Goal: Task Accomplishment & Management: Manage account settings

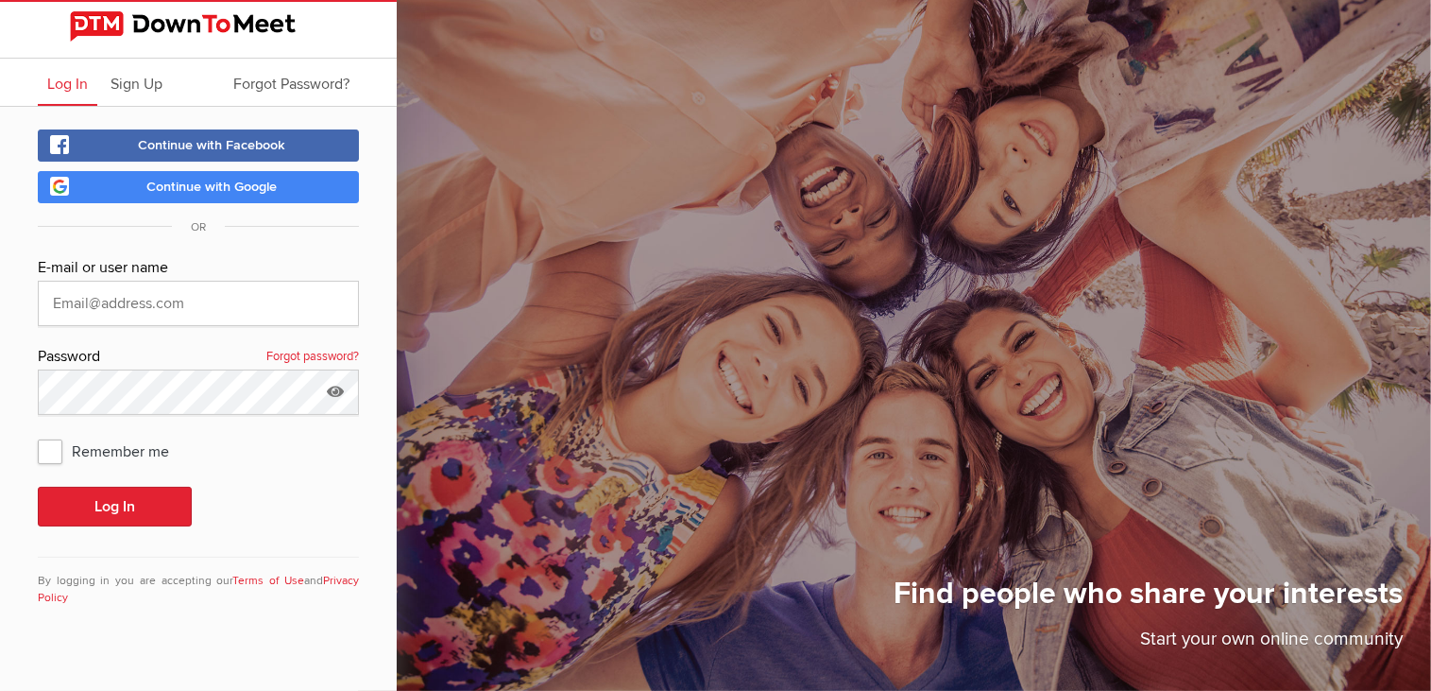
click at [271, 190] on span "Continue with Google" at bounding box center [211, 187] width 130 height 16
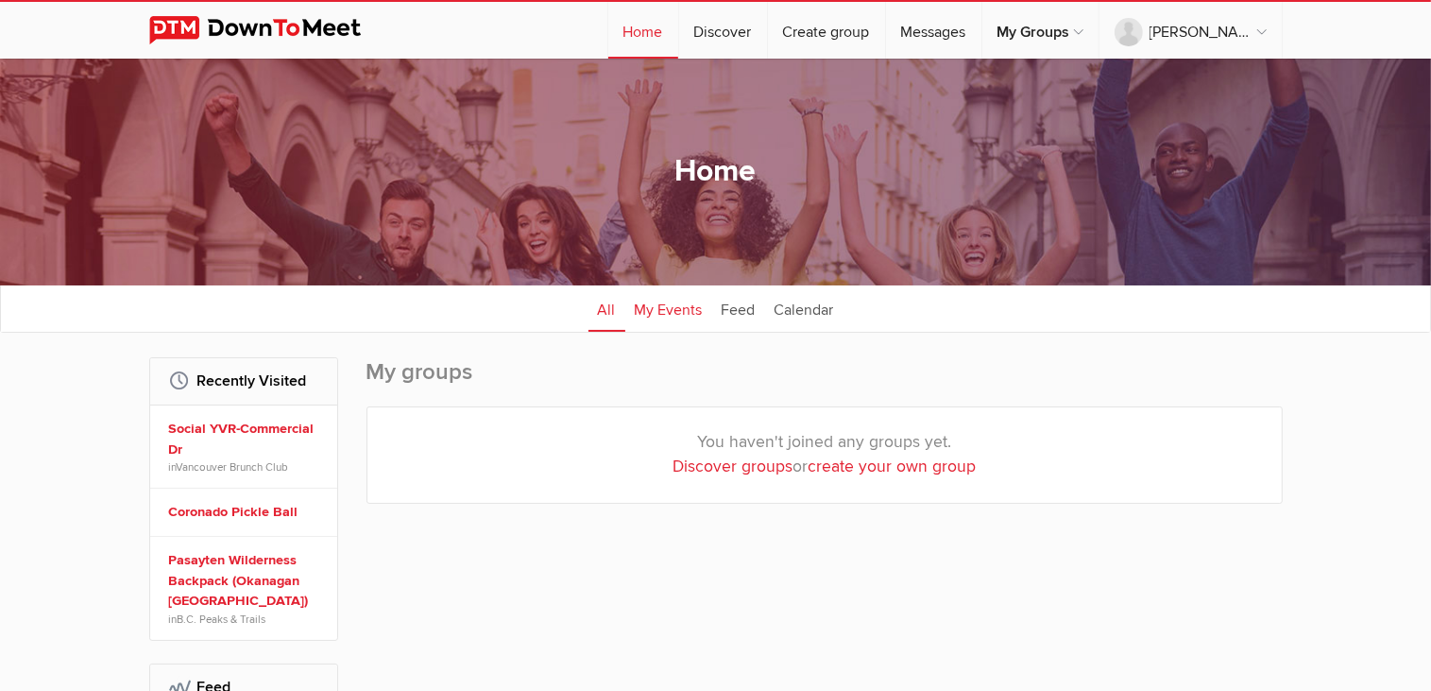
click at [678, 303] on link "My Events" at bounding box center [668, 307] width 87 height 47
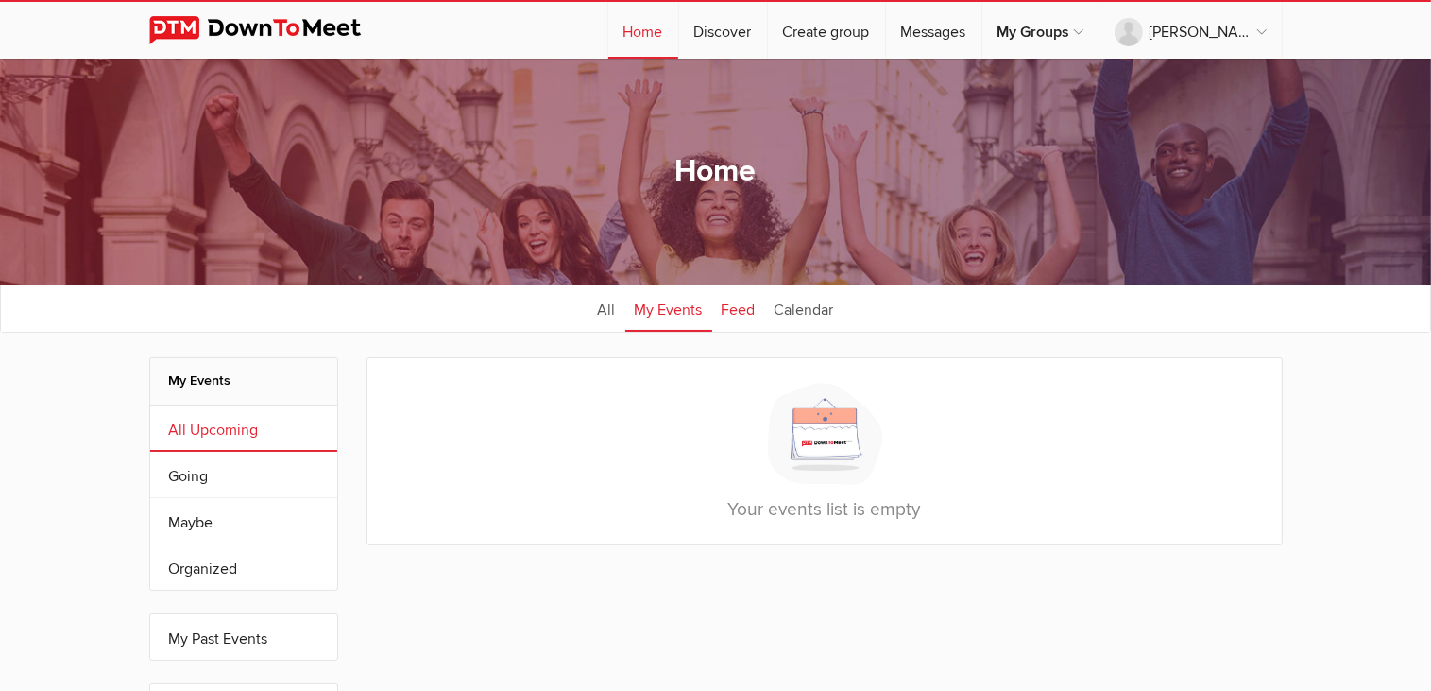
click at [753, 309] on link "Feed" at bounding box center [738, 307] width 53 height 47
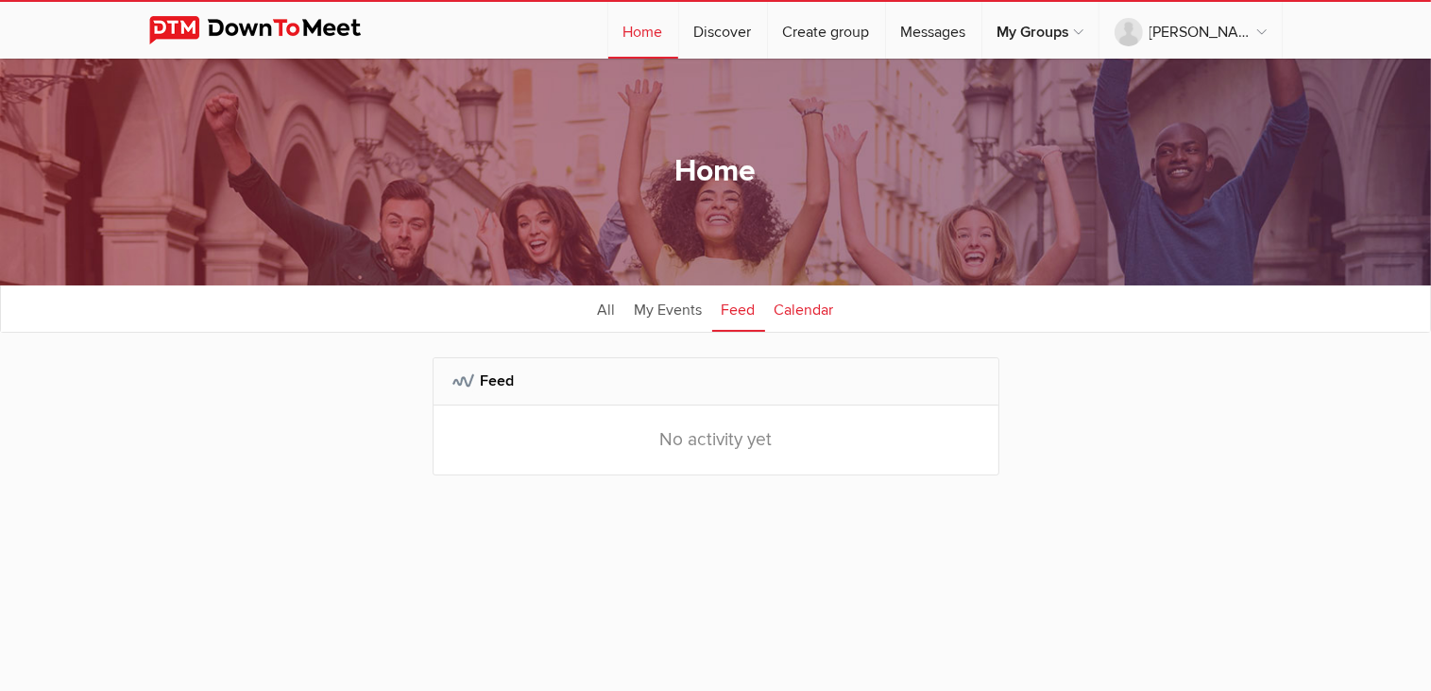
click at [800, 311] on link "Calendar" at bounding box center [804, 307] width 78 height 47
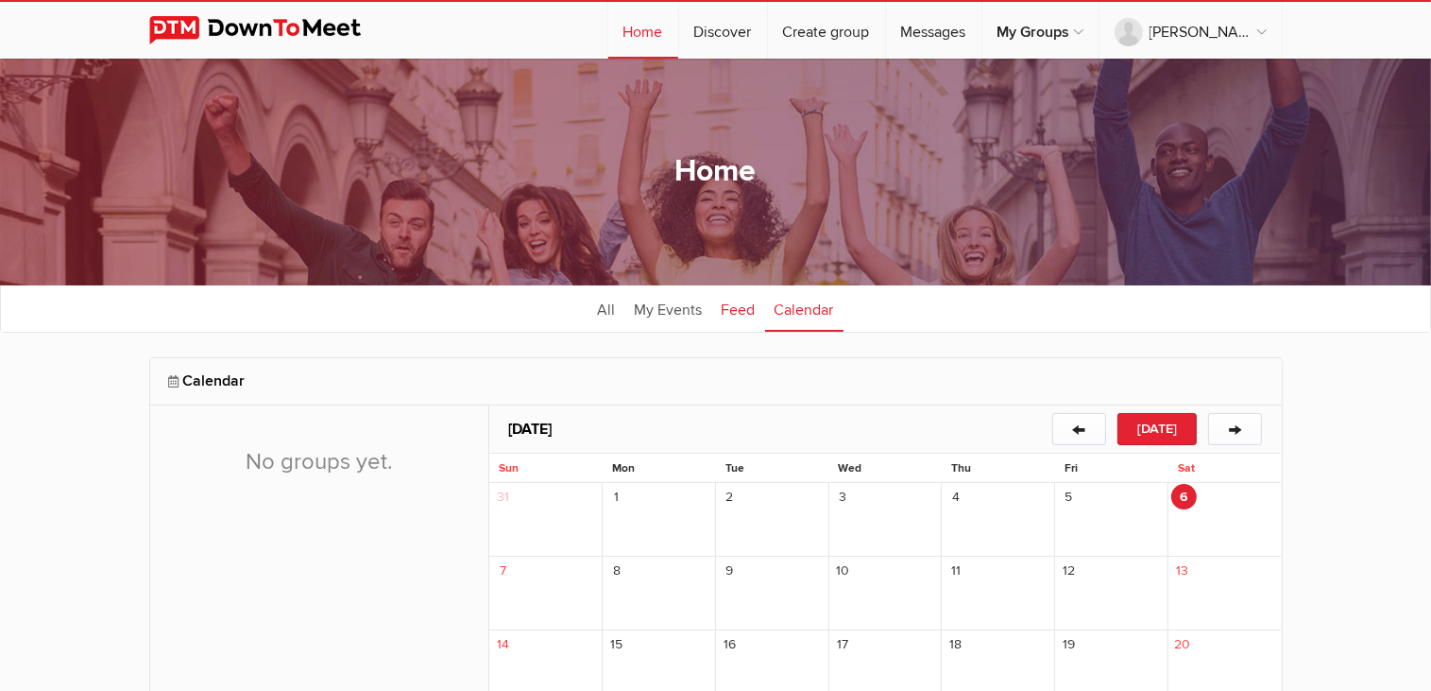
click at [748, 313] on link "Feed" at bounding box center [738, 307] width 53 height 47
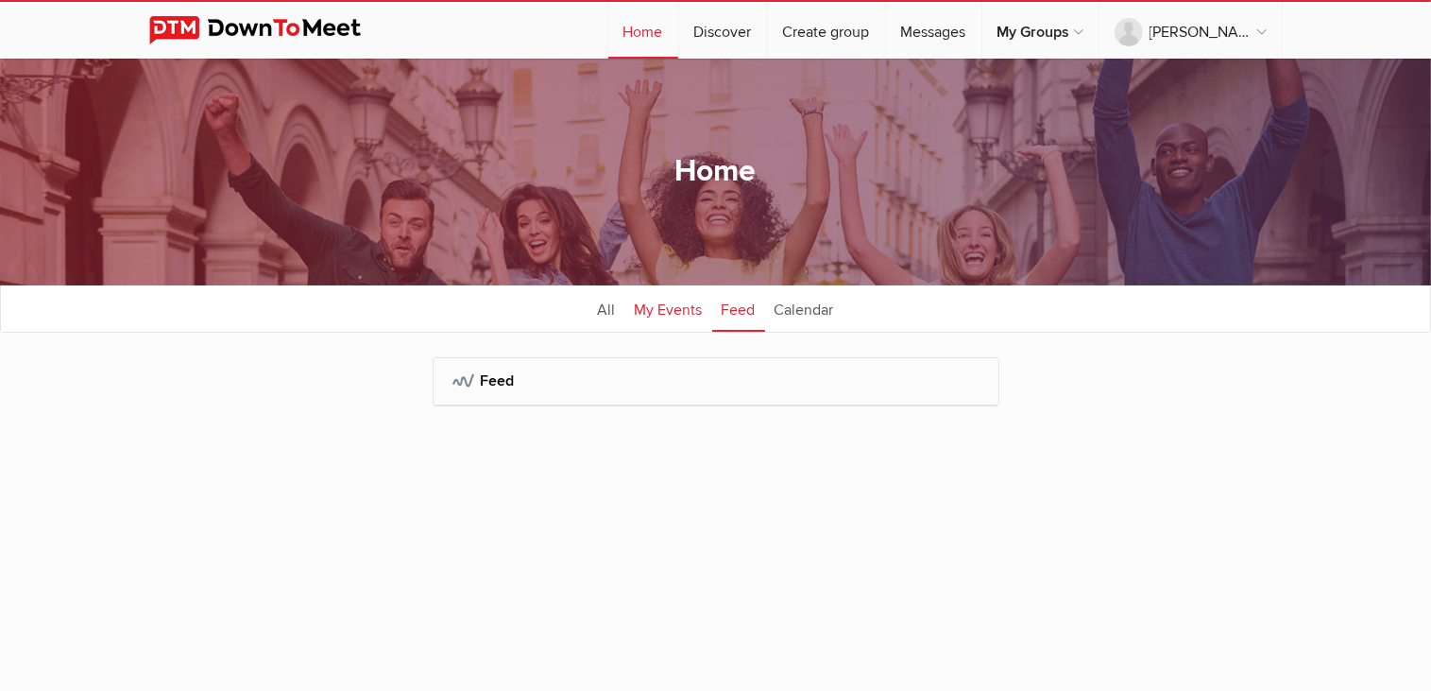
click at [686, 307] on link "My Events" at bounding box center [668, 307] width 87 height 47
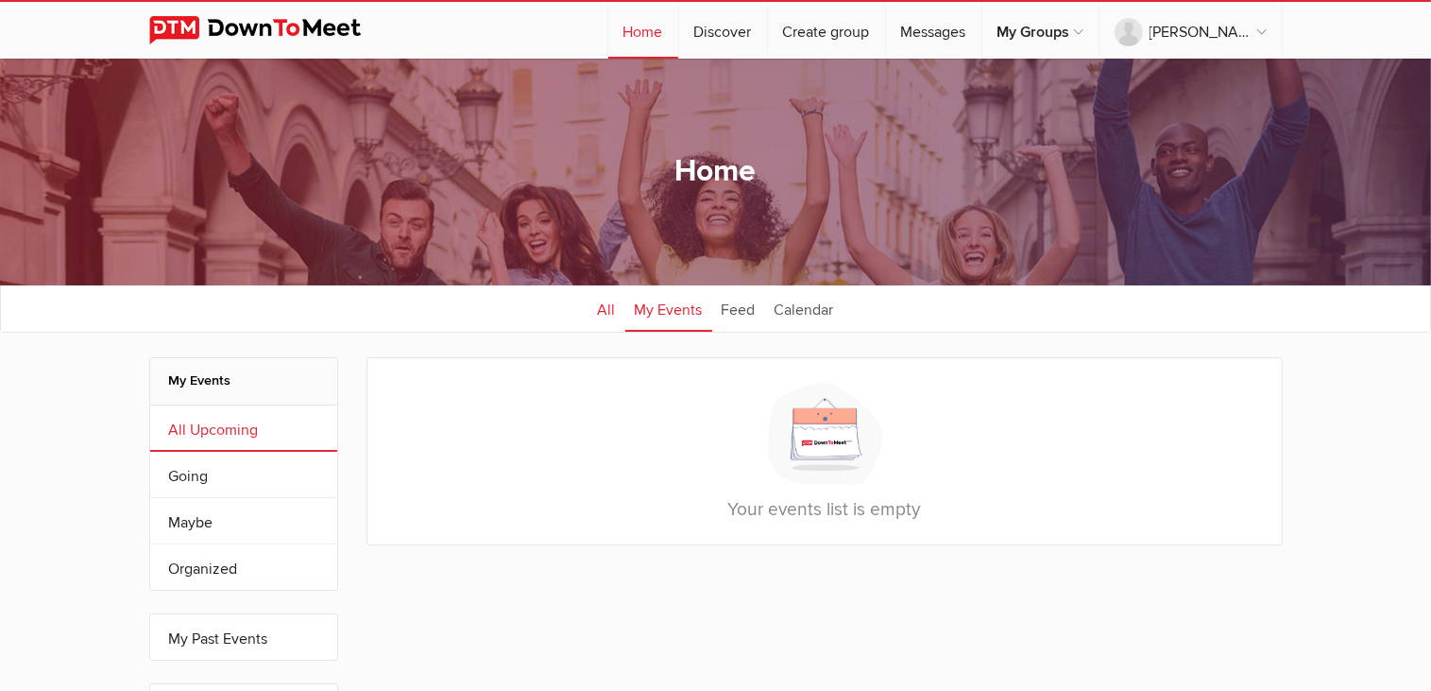
click at [607, 310] on link "All" at bounding box center [607, 307] width 37 height 47
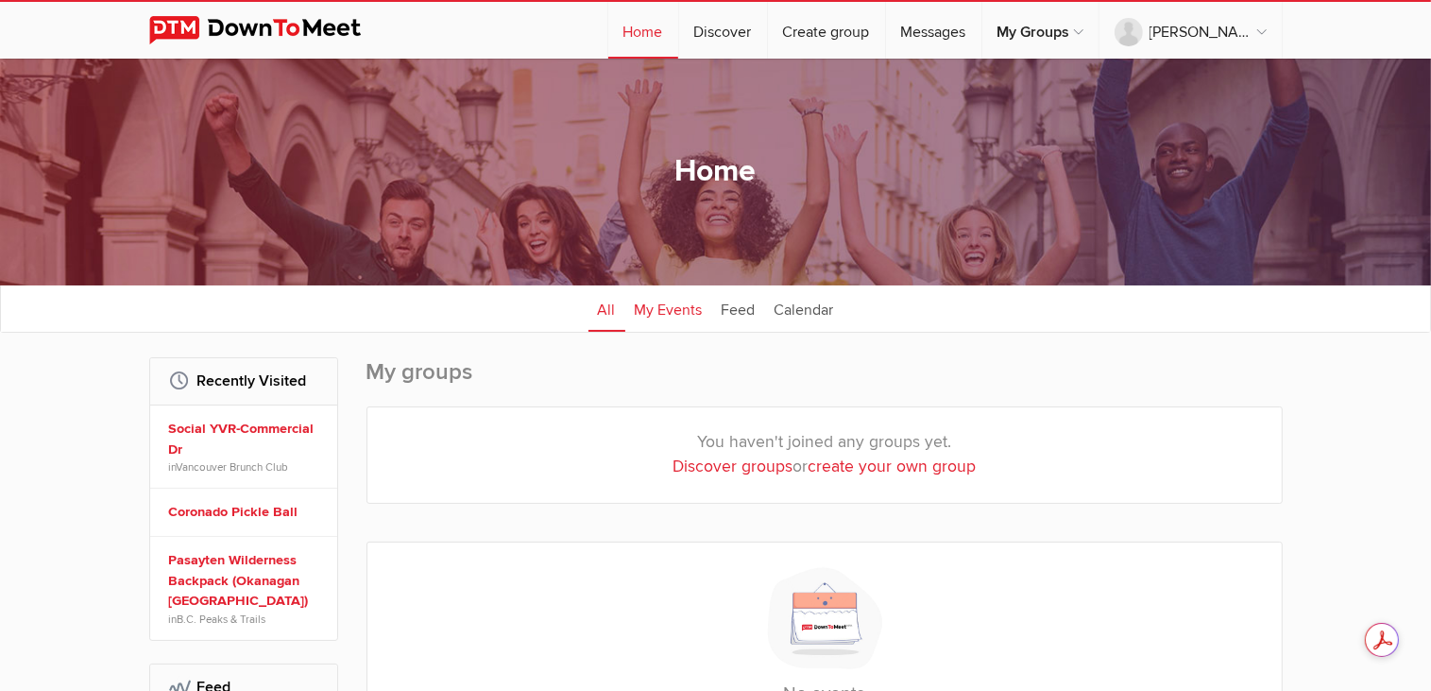
click at [633, 303] on link "My Events" at bounding box center [668, 307] width 87 height 47
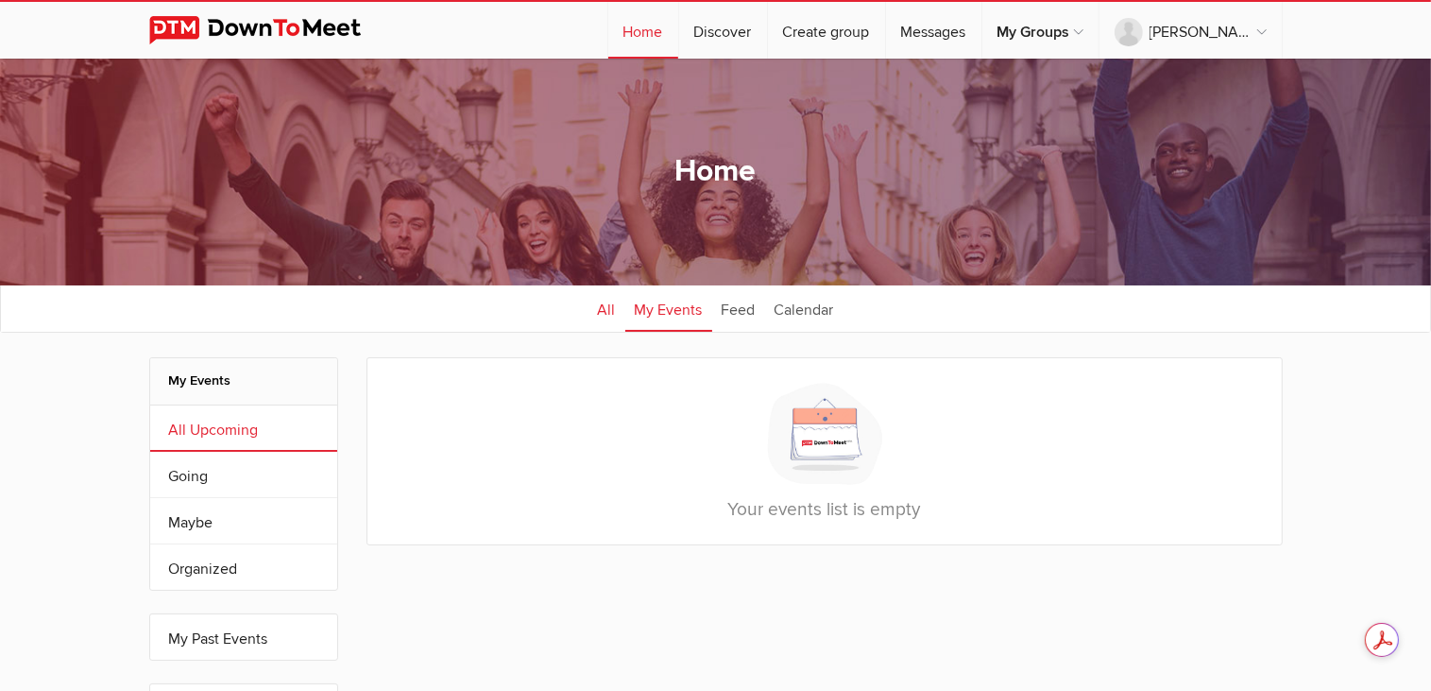
click at [597, 307] on link "All" at bounding box center [607, 307] width 37 height 47
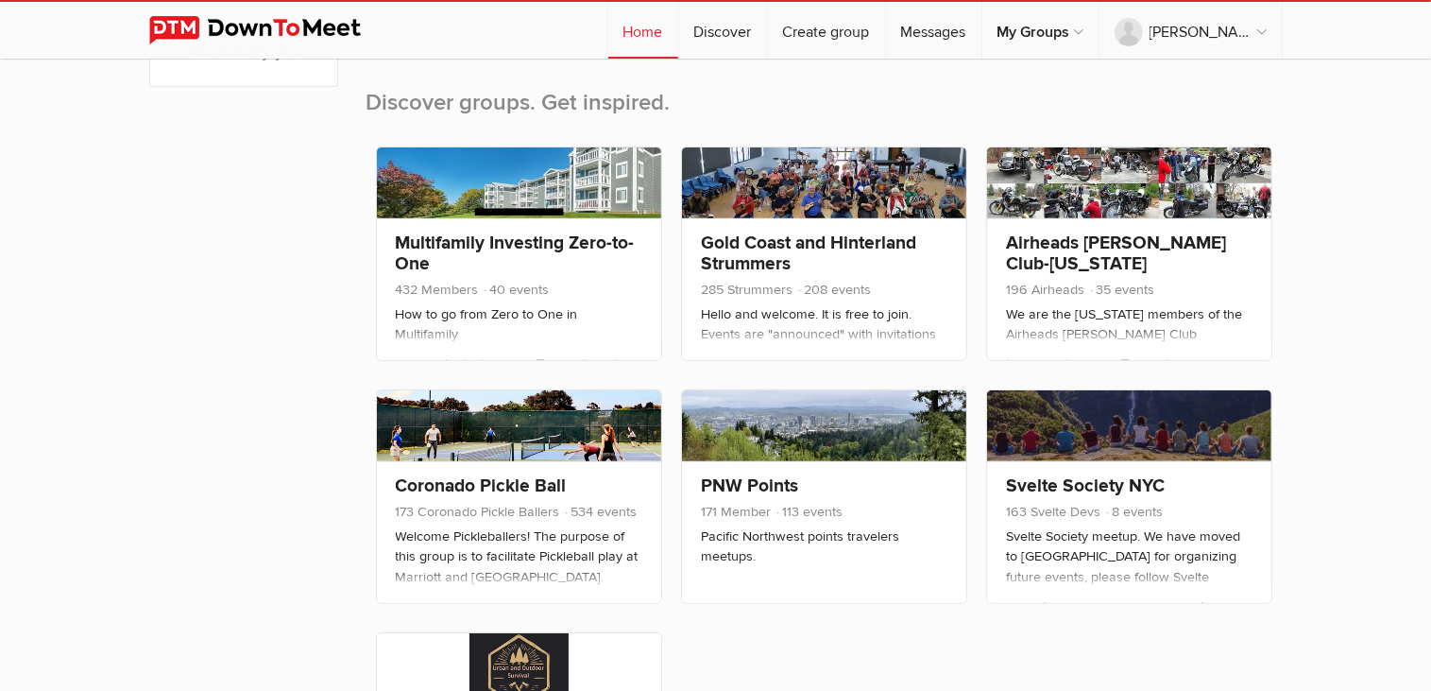
scroll to position [661, 0]
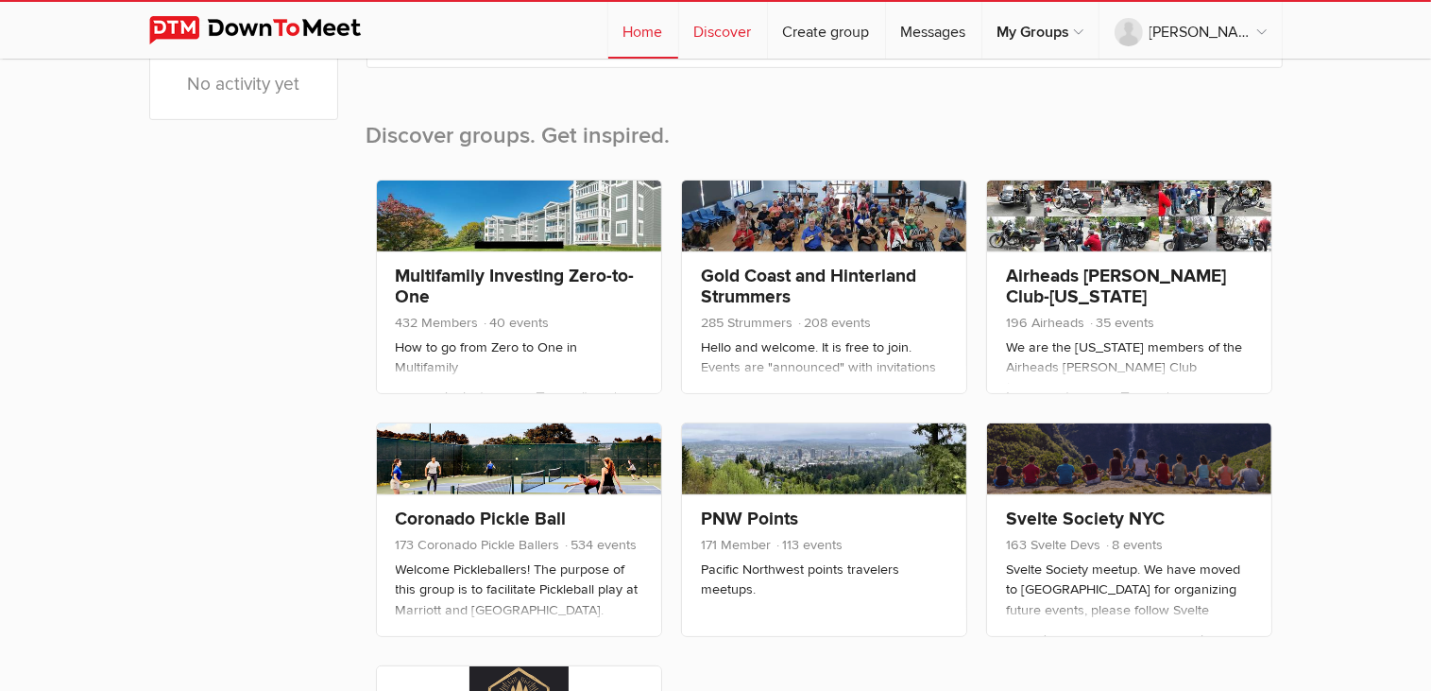
click at [767, 29] on link "Discover" at bounding box center [723, 30] width 88 height 57
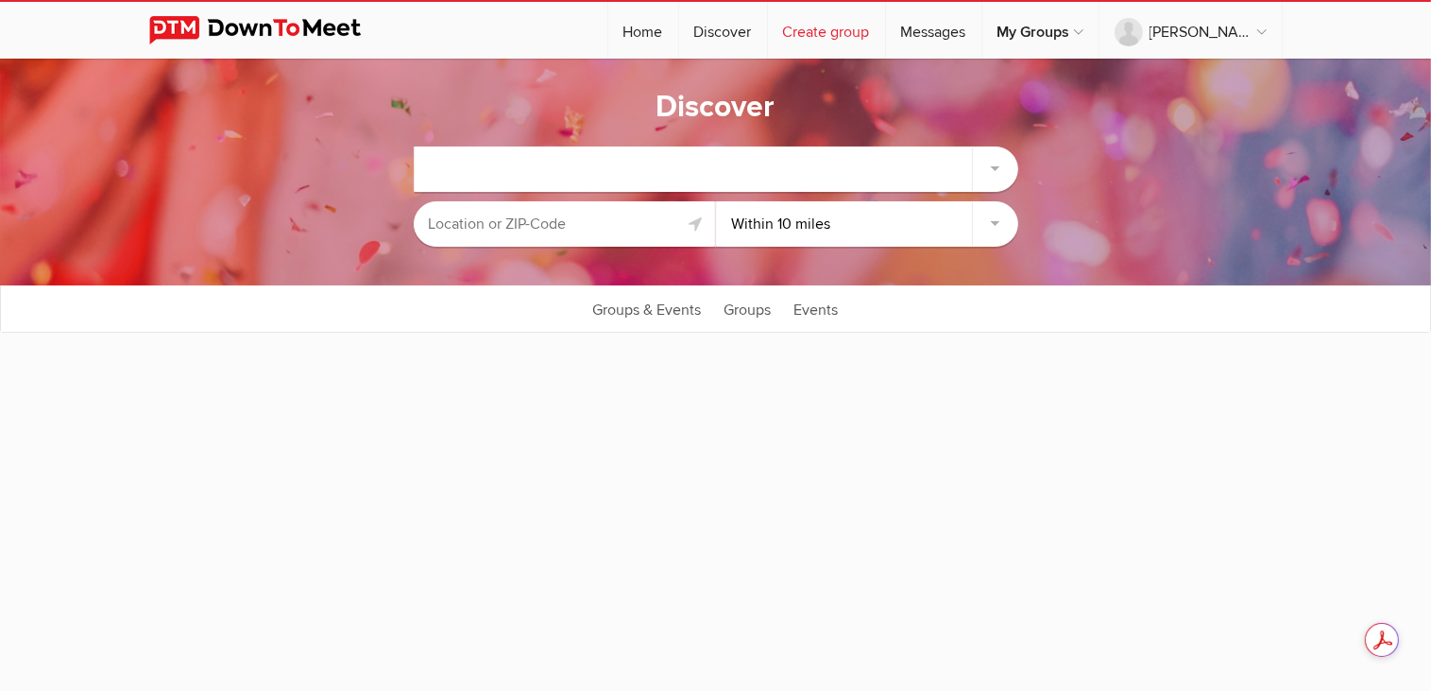
click at [885, 30] on link "Create group" at bounding box center [826, 30] width 117 height 57
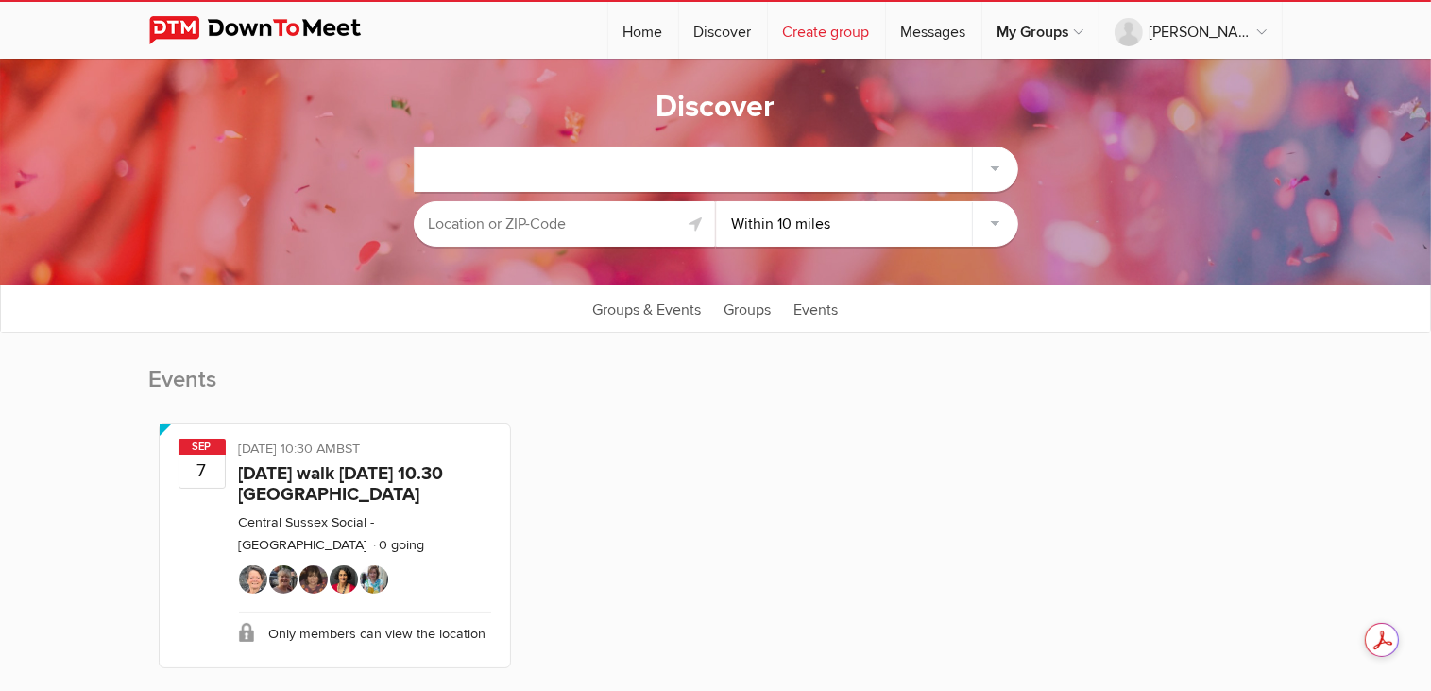
select select
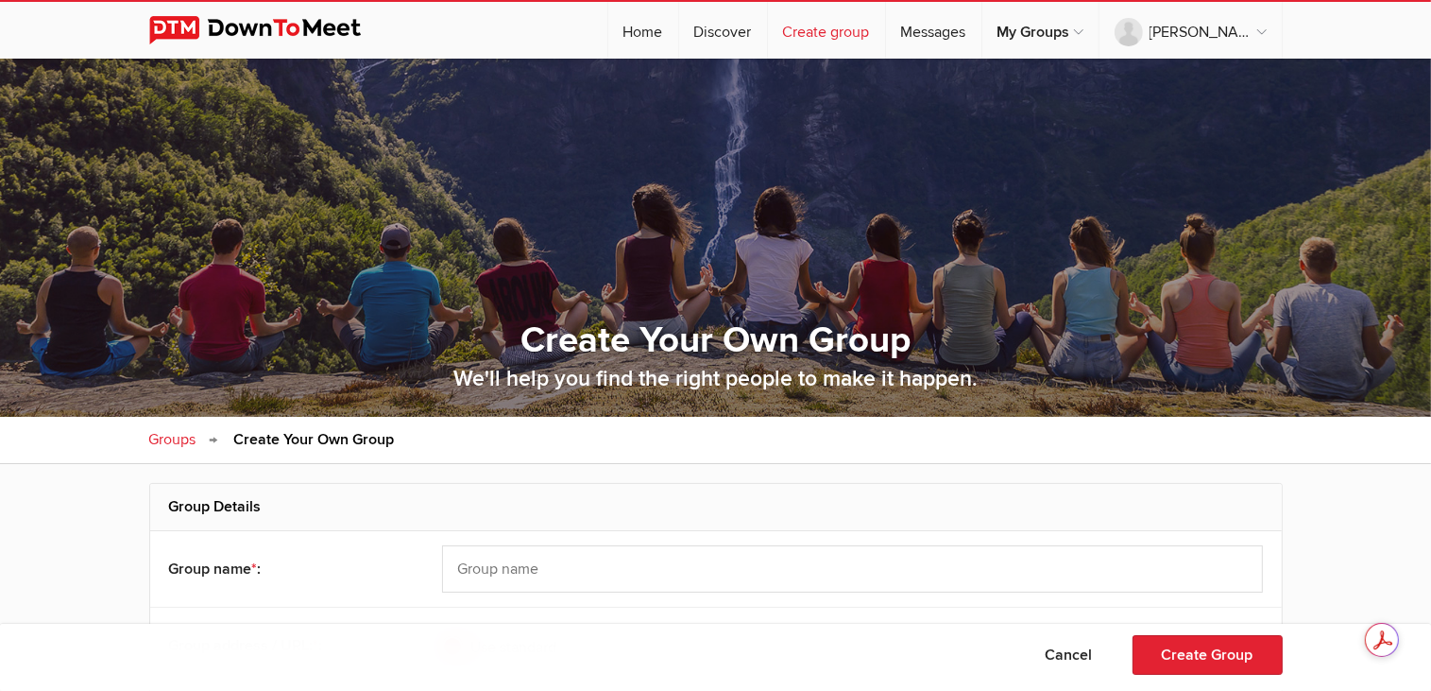
select select "[GEOGRAPHIC_DATA]"
type input "[GEOGRAPHIC_DATA]"
type input "V7N 3A6"
click at [982, 27] on link "Messages" at bounding box center [933, 30] width 95 height 57
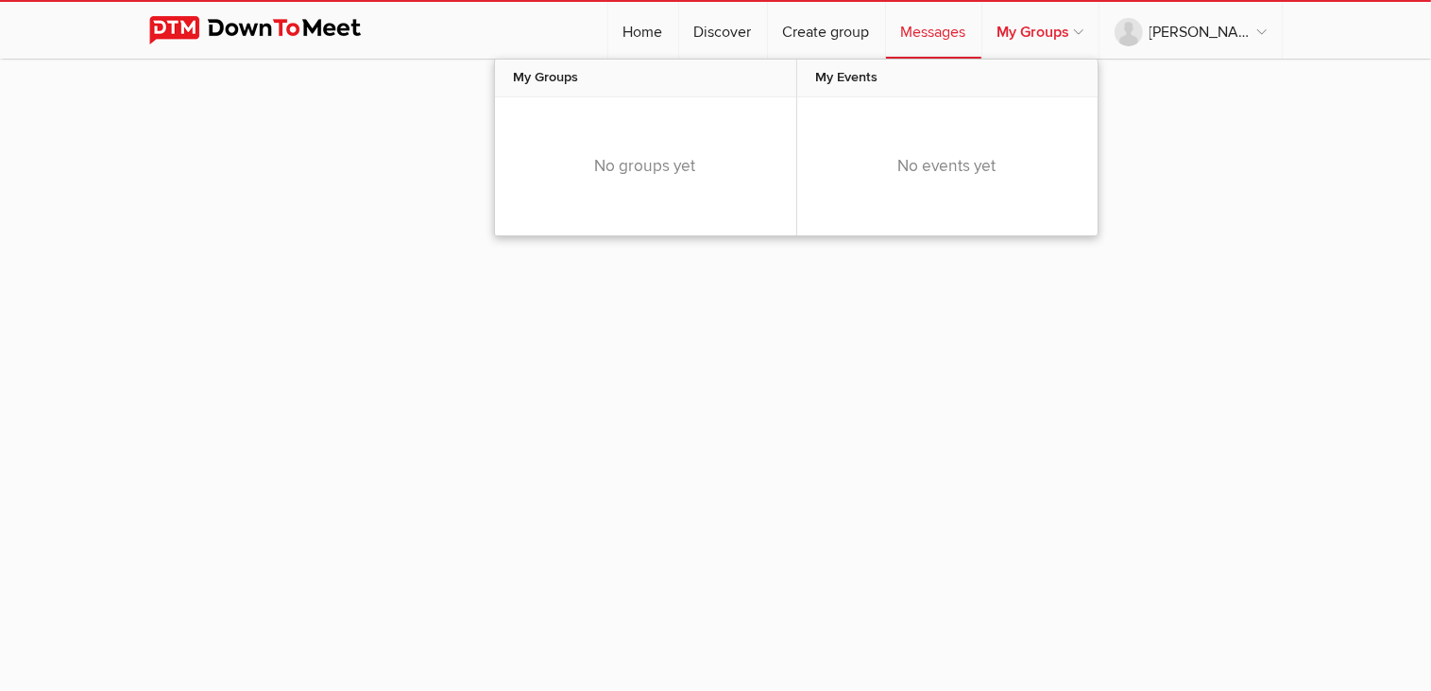
click at [1099, 26] on link "My Groups" at bounding box center [1041, 30] width 116 height 57
click at [1099, 31] on link "My Groups" at bounding box center [1041, 30] width 116 height 57
click at [1099, 34] on link "My Groups" at bounding box center [1041, 30] width 116 height 57
click at [1099, 36] on link "My Groups" at bounding box center [1041, 30] width 116 height 57
click at [1099, 32] on link "My Groups" at bounding box center [1041, 30] width 116 height 57
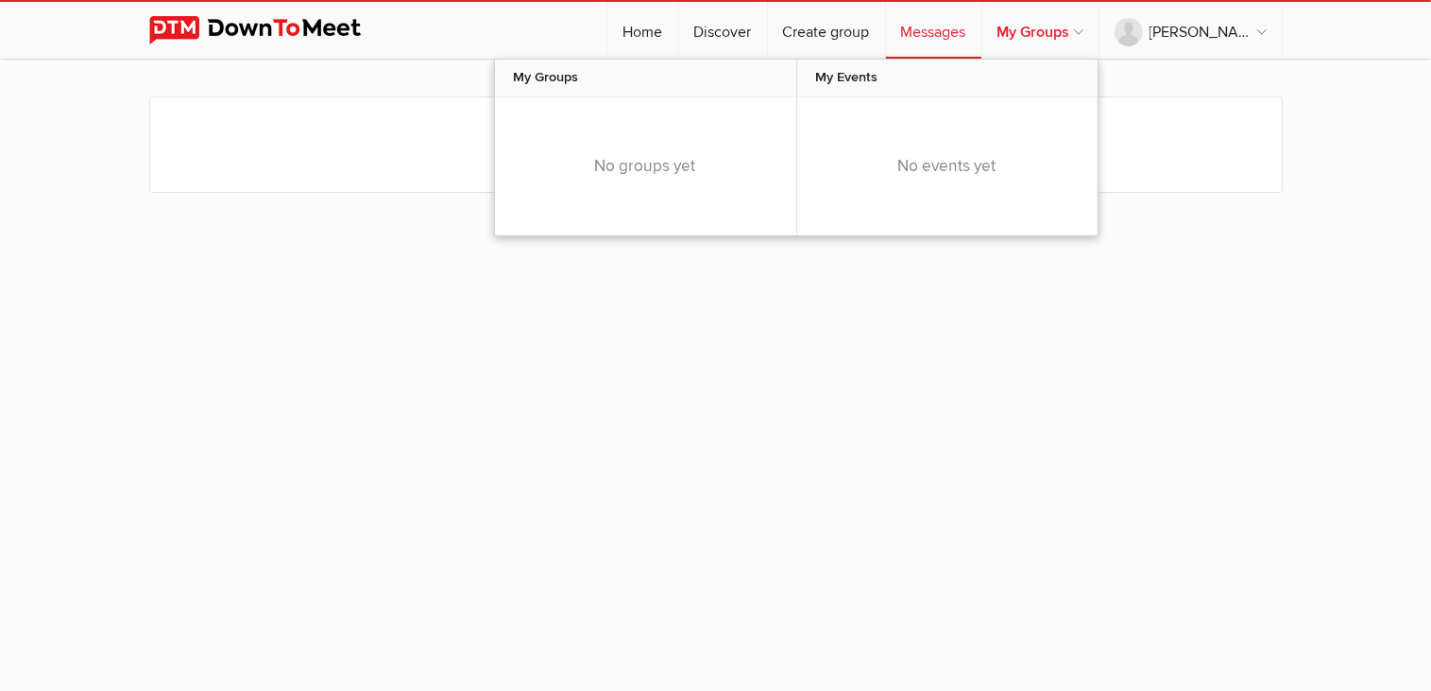
click at [1099, 28] on link "My Groups" at bounding box center [1041, 30] width 116 height 57
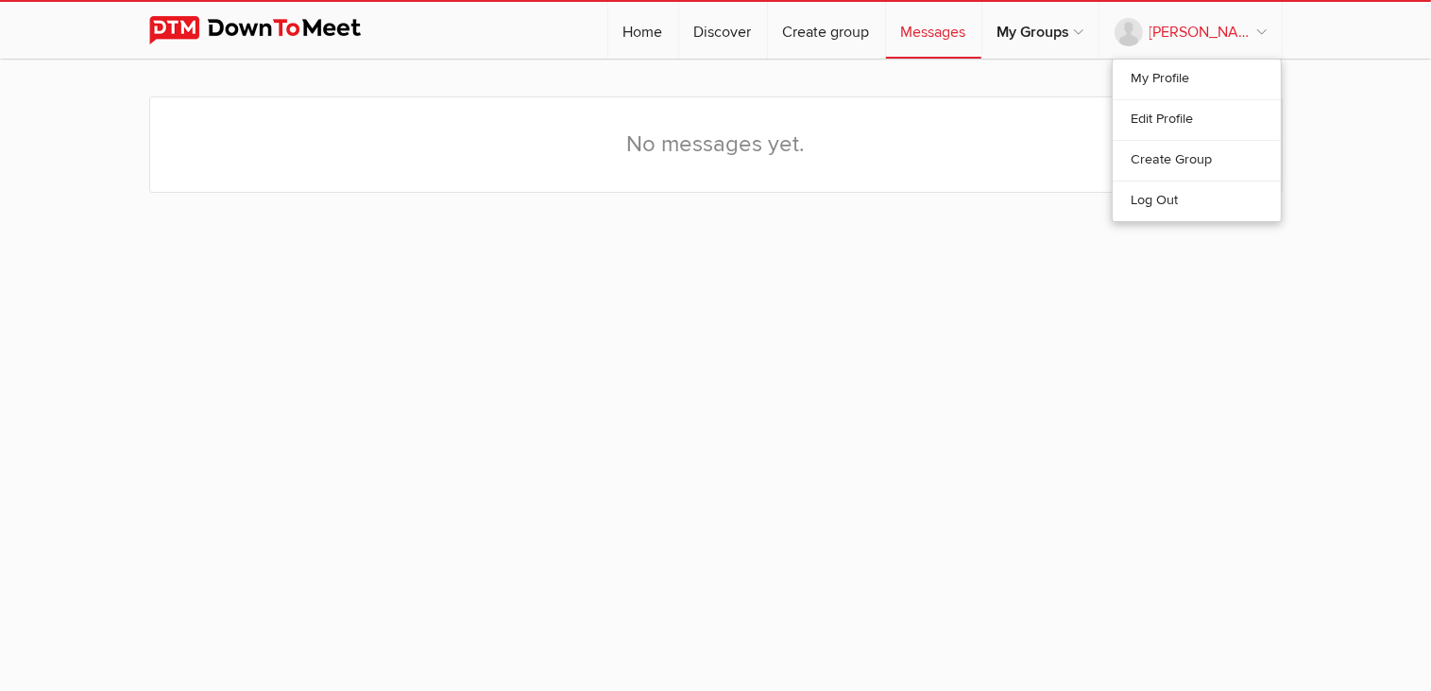
click at [1258, 30] on link "[PERSON_NAME]" at bounding box center [1191, 30] width 182 height 57
click at [1204, 69] on link "My Profile" at bounding box center [1197, 80] width 168 height 40
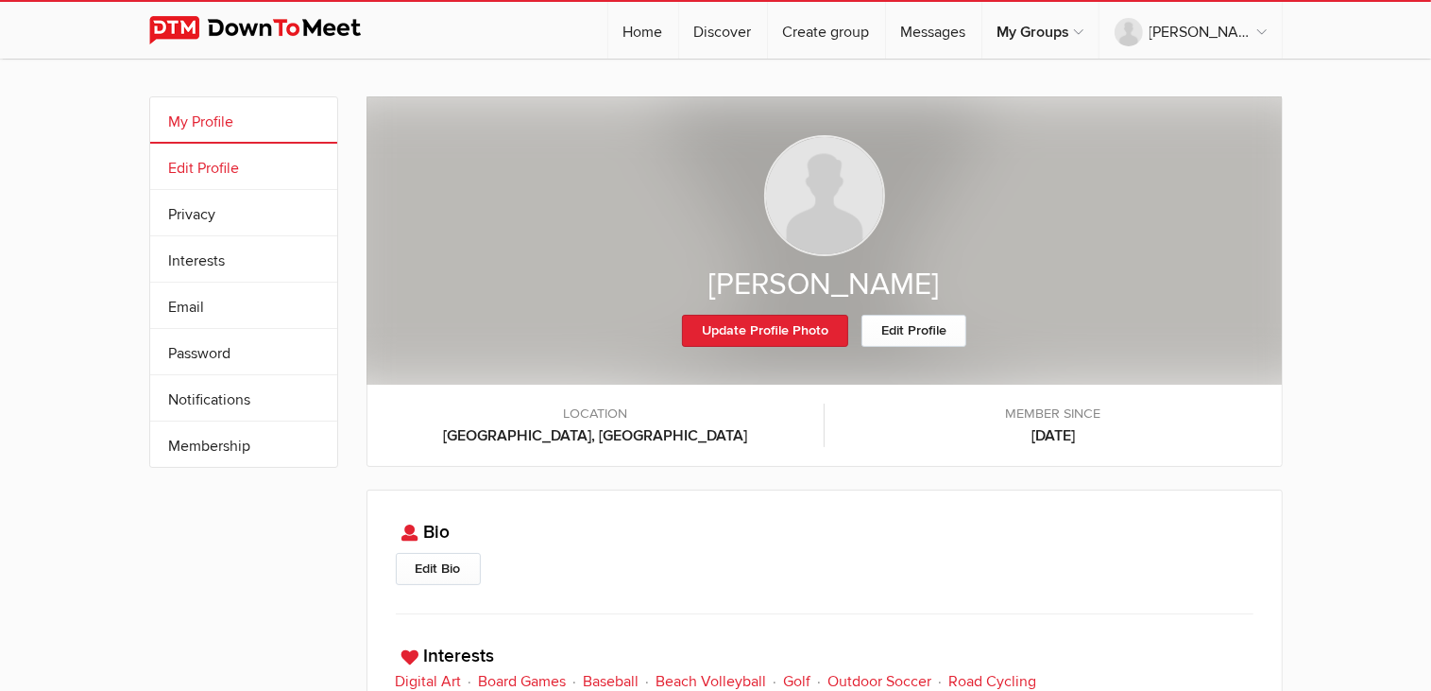
click at [236, 166] on link "Edit Profile" at bounding box center [243, 166] width 187 height 45
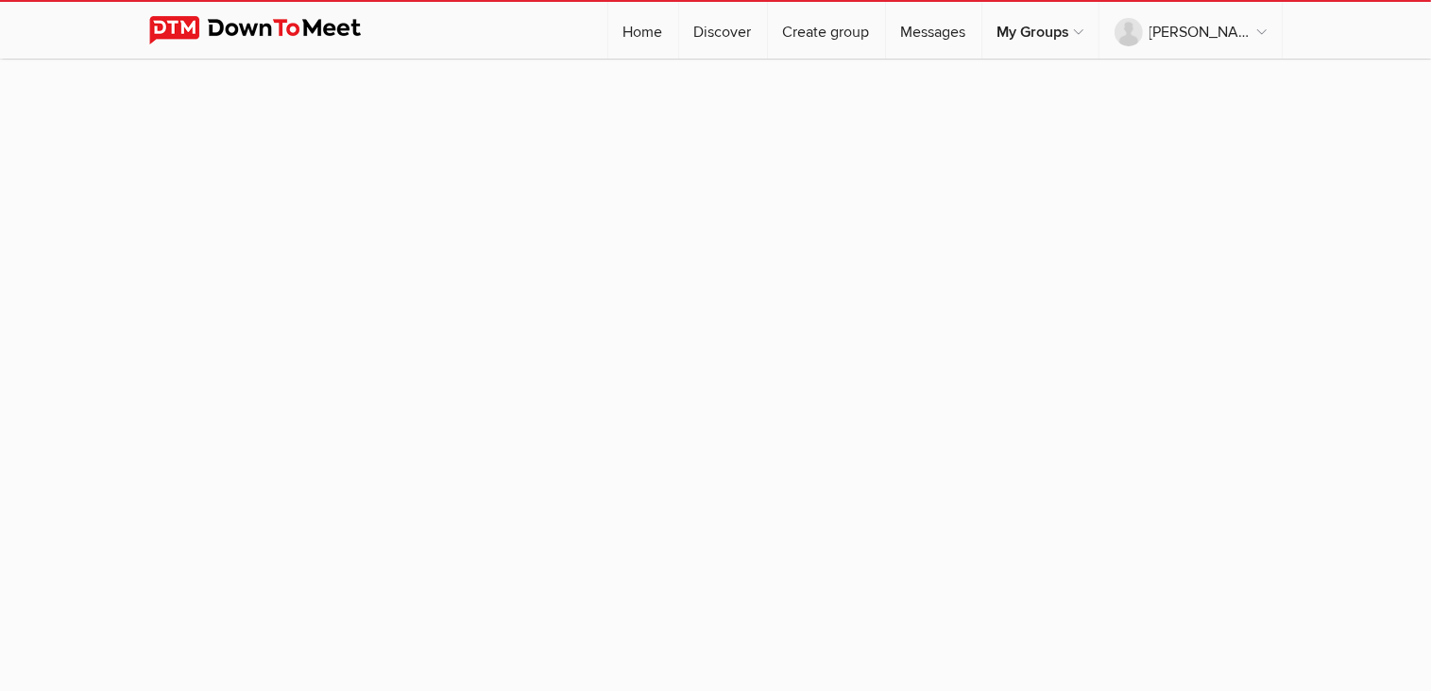
select select "[GEOGRAPHIC_DATA]"
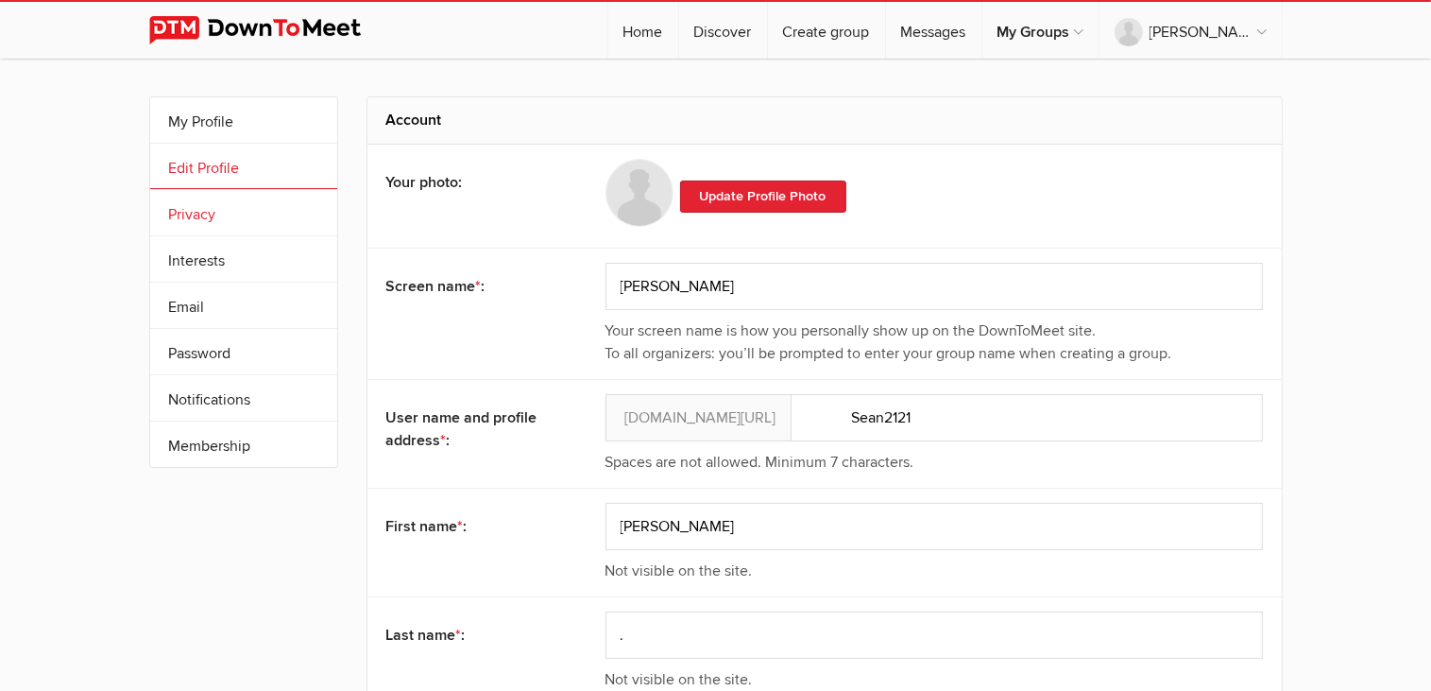
click at [201, 203] on link "Privacy" at bounding box center [243, 212] width 187 height 45
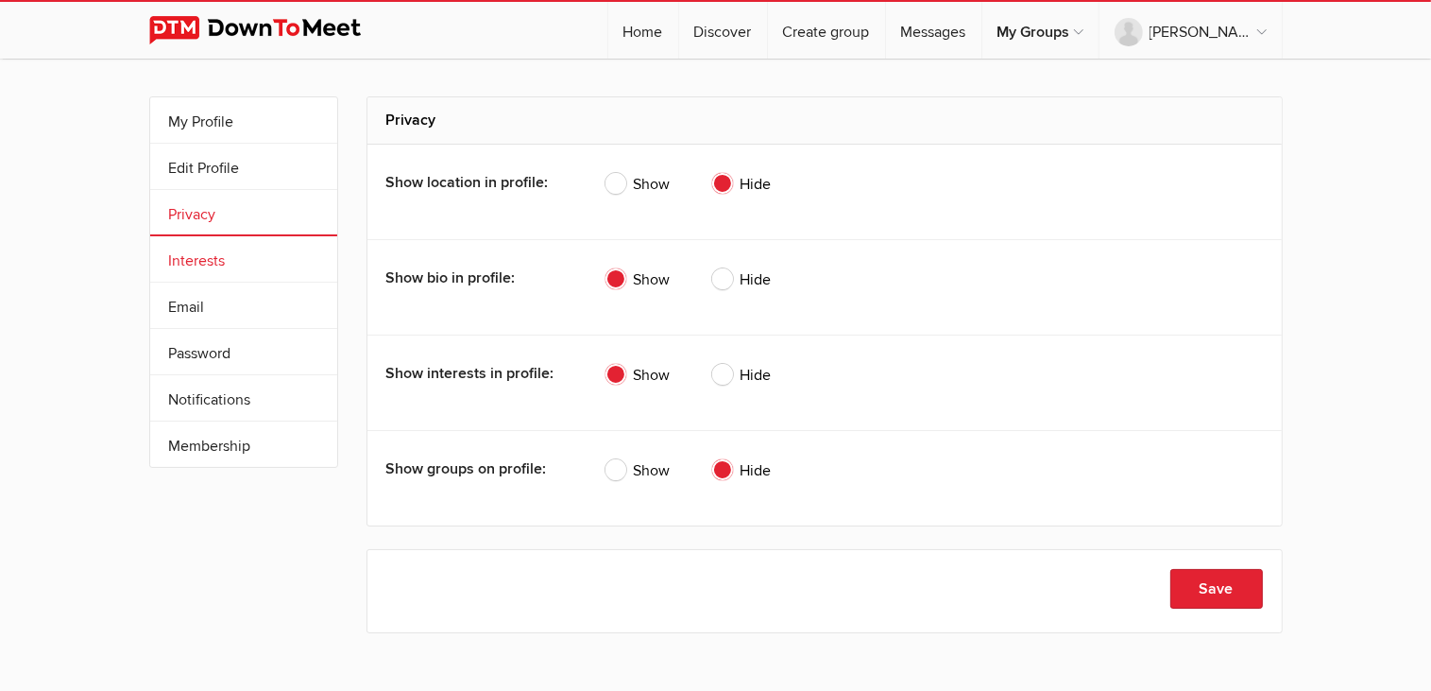
click at [221, 249] on link "Interests" at bounding box center [243, 258] width 187 height 45
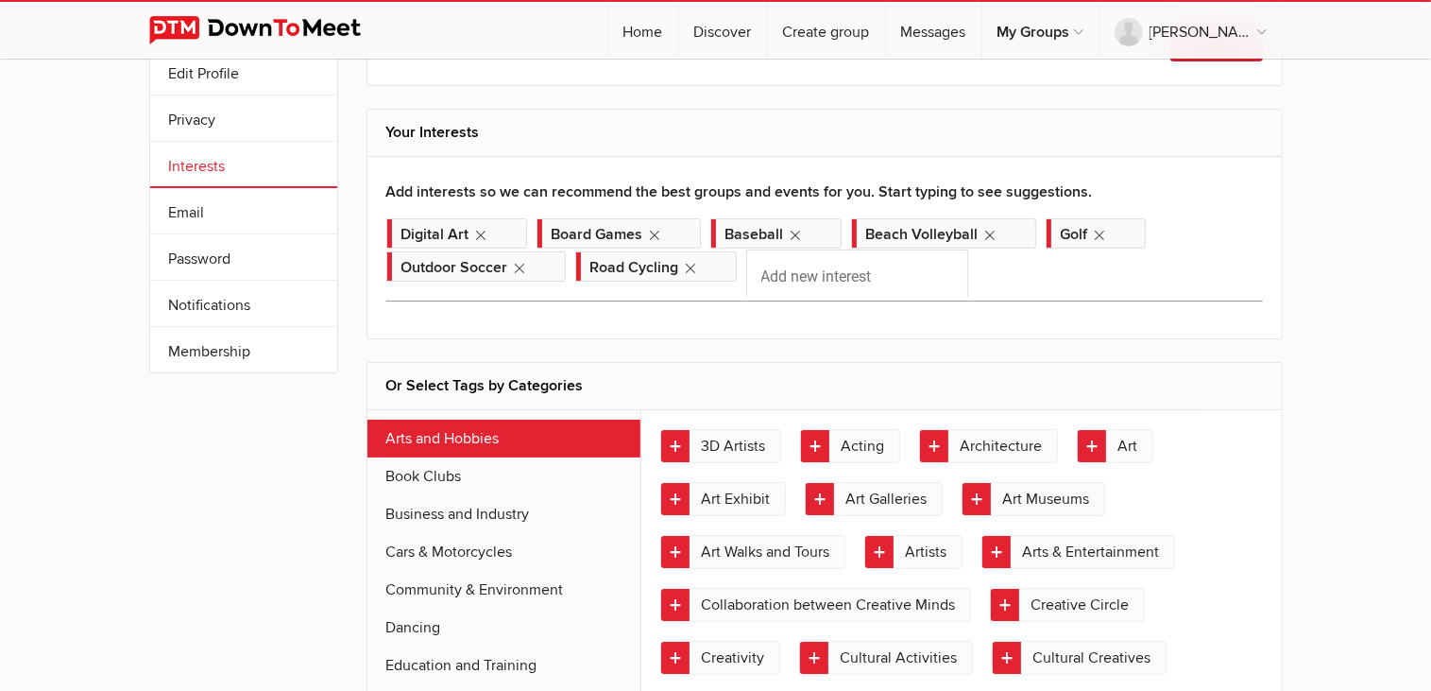
scroll to position [94, 0]
click at [218, 214] on link "Email" at bounding box center [243, 210] width 187 height 45
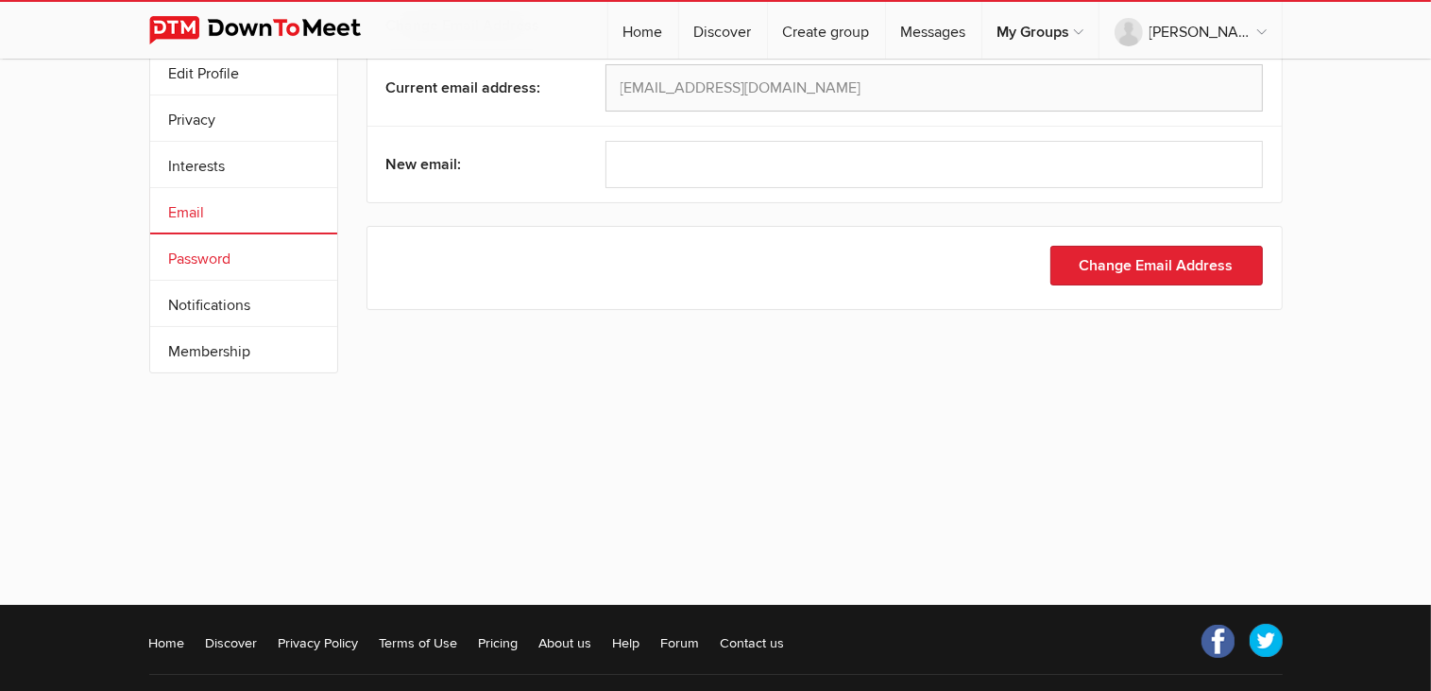
click at [222, 259] on link "Password" at bounding box center [243, 256] width 187 height 45
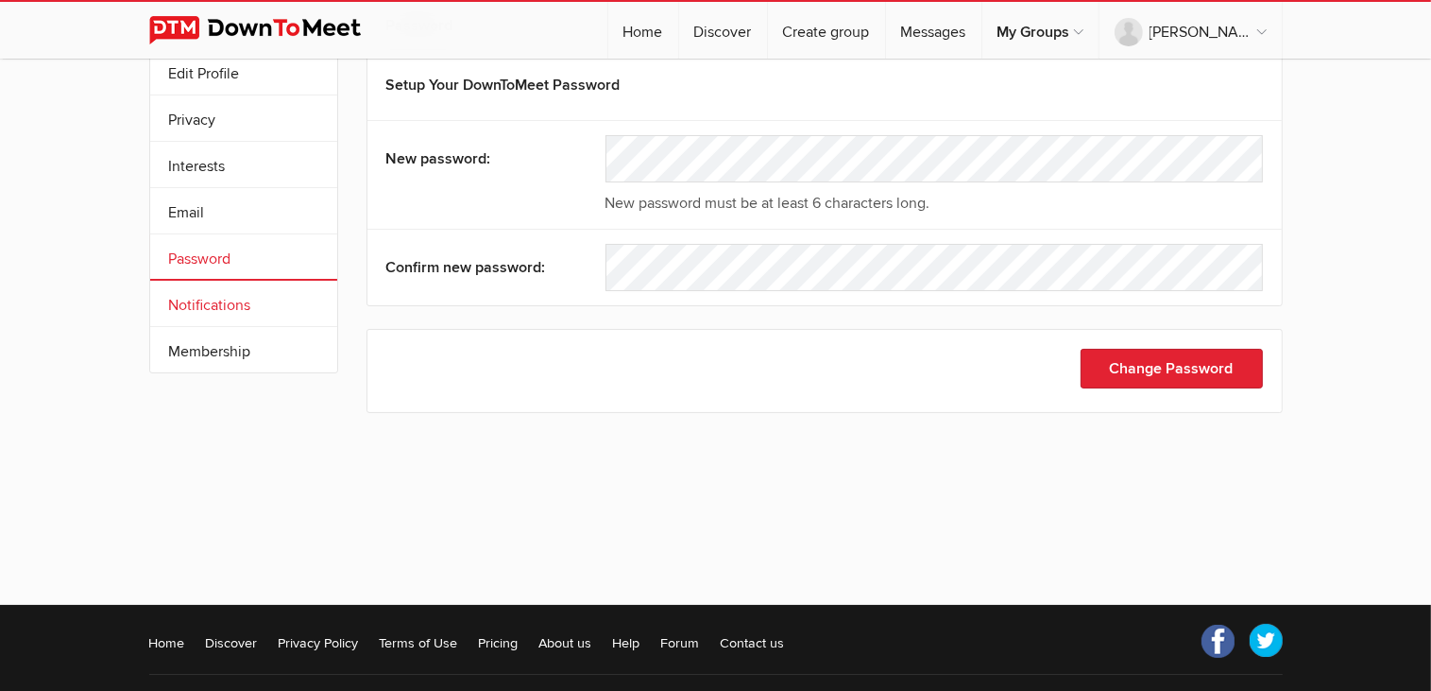
click at [238, 300] on link "Notifications" at bounding box center [243, 303] width 187 height 45
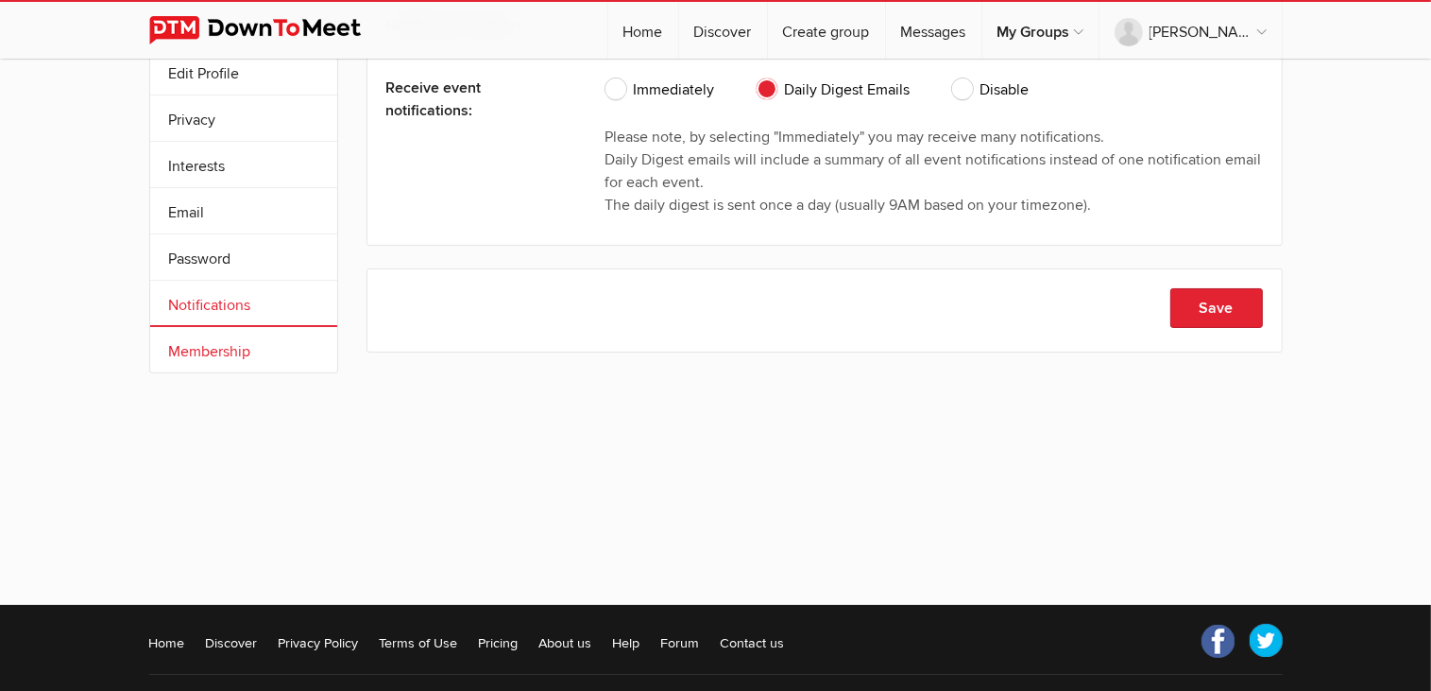
click at [231, 338] on link "Membership" at bounding box center [243, 349] width 187 height 45
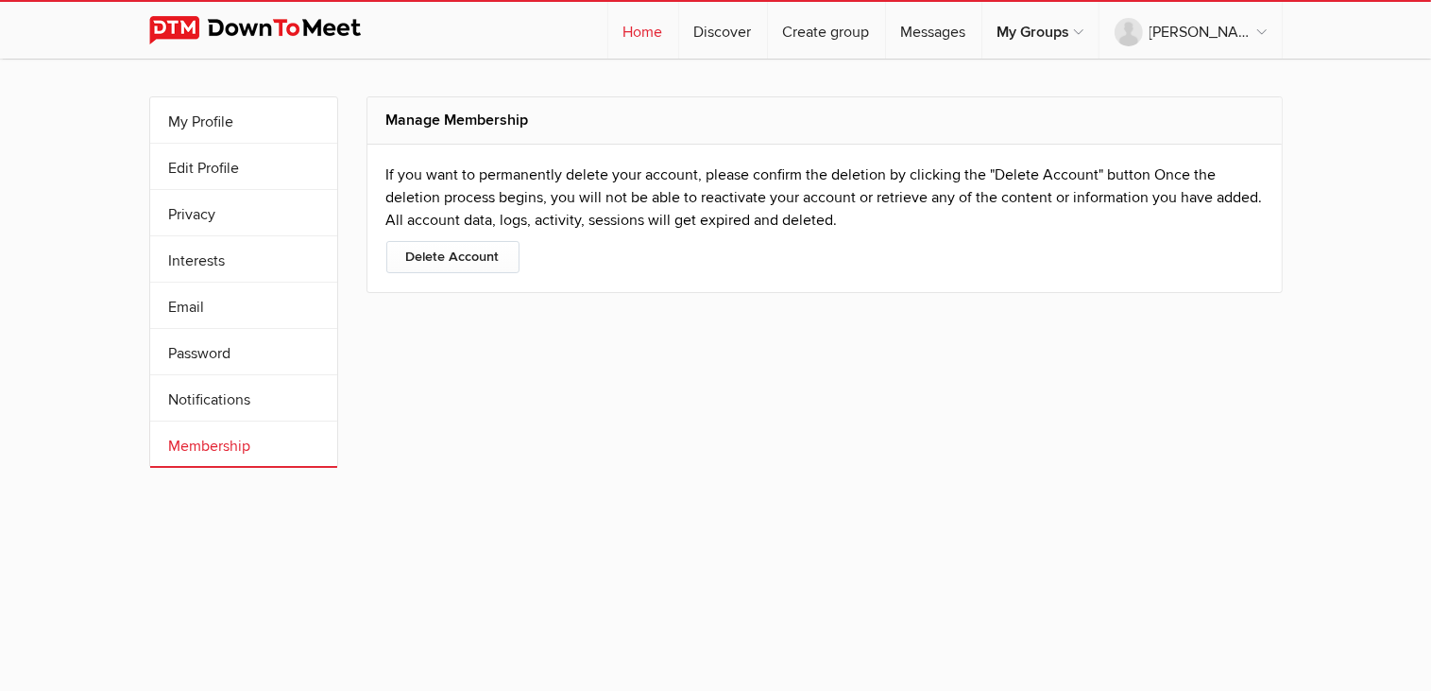
click at [678, 27] on link "Home" at bounding box center [643, 30] width 70 height 57
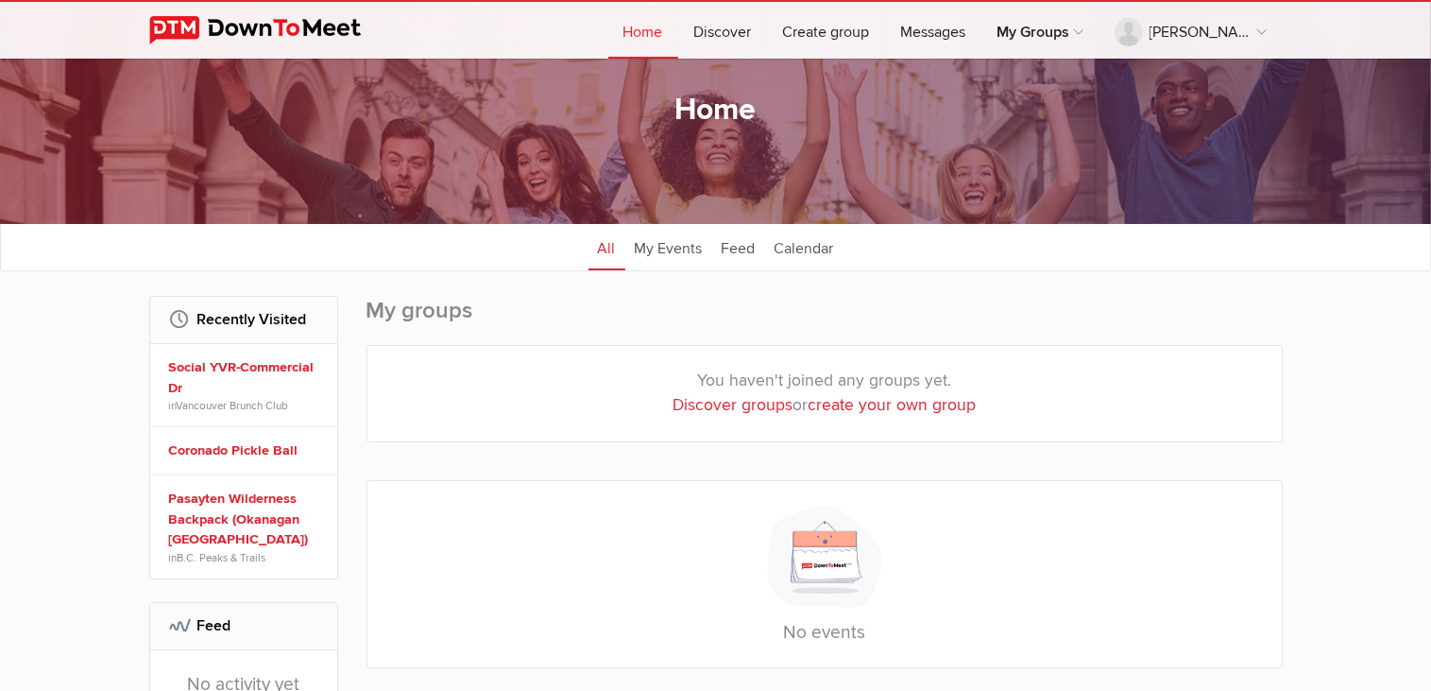
scroll to position [94, 0]
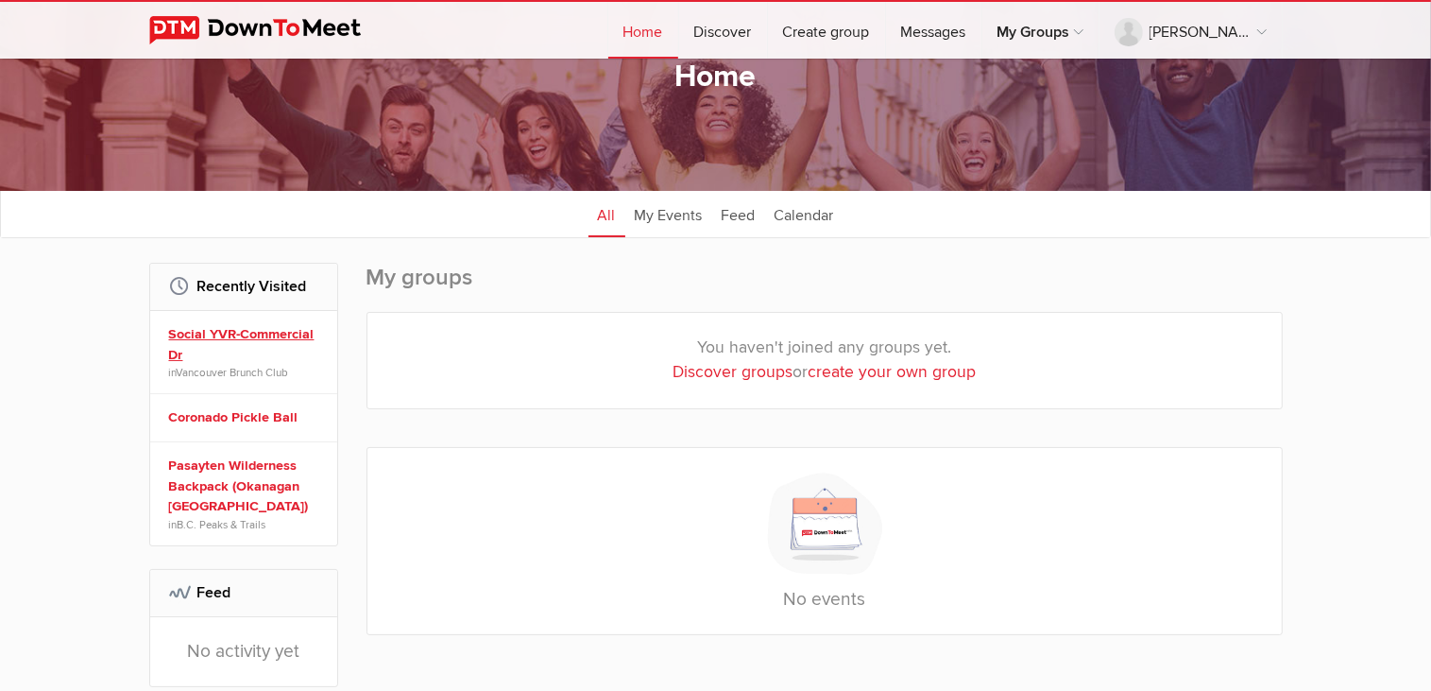
click at [262, 337] on link "Social YVR-Commercial Dr" at bounding box center [246, 344] width 155 height 41
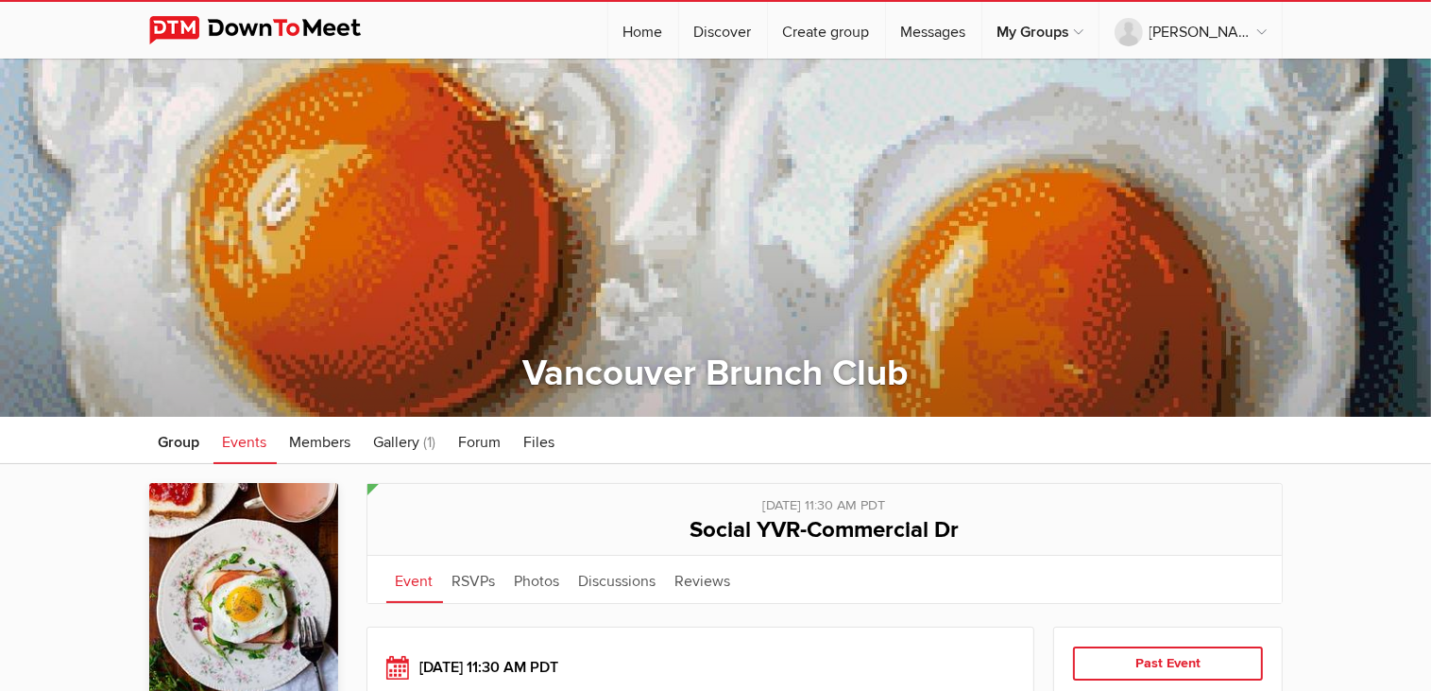
click at [296, 29] on img at bounding box center [269, 30] width 241 height 28
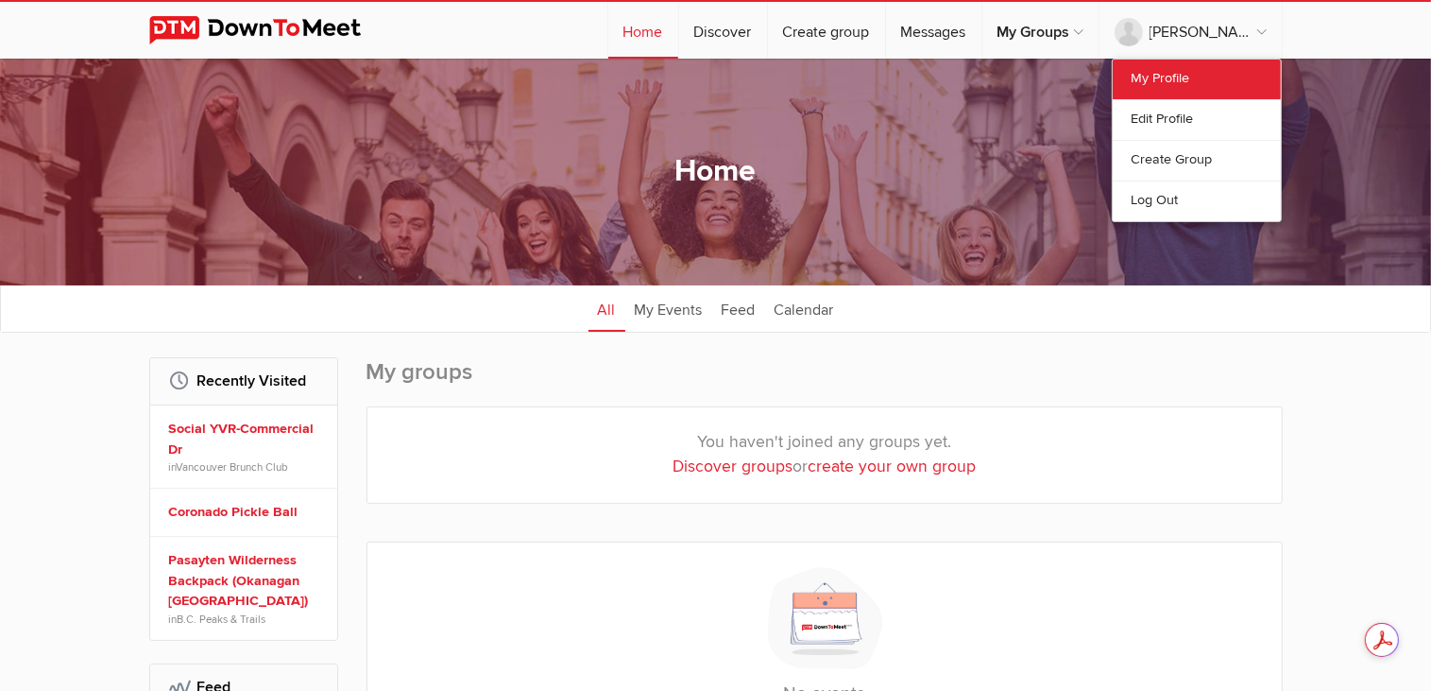
click at [1170, 69] on link "My Profile" at bounding box center [1197, 80] width 168 height 40
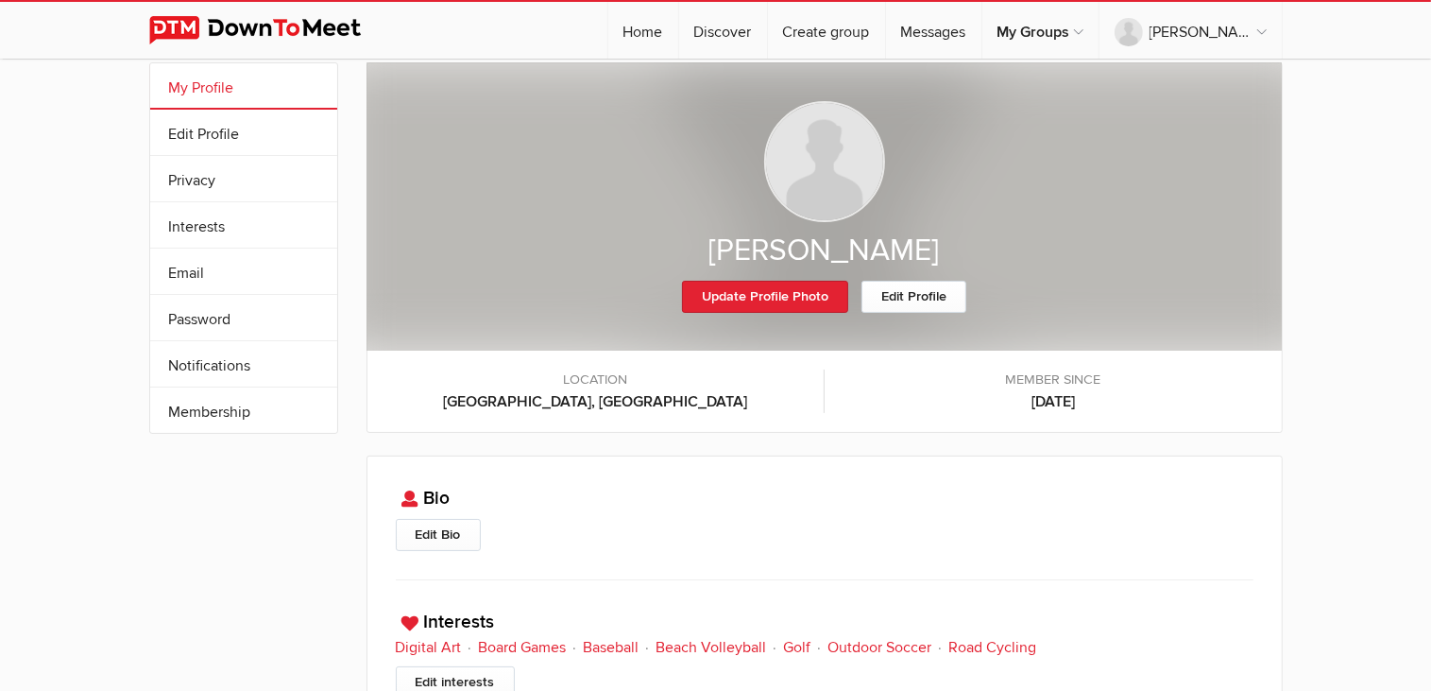
scroll to position [2, 0]
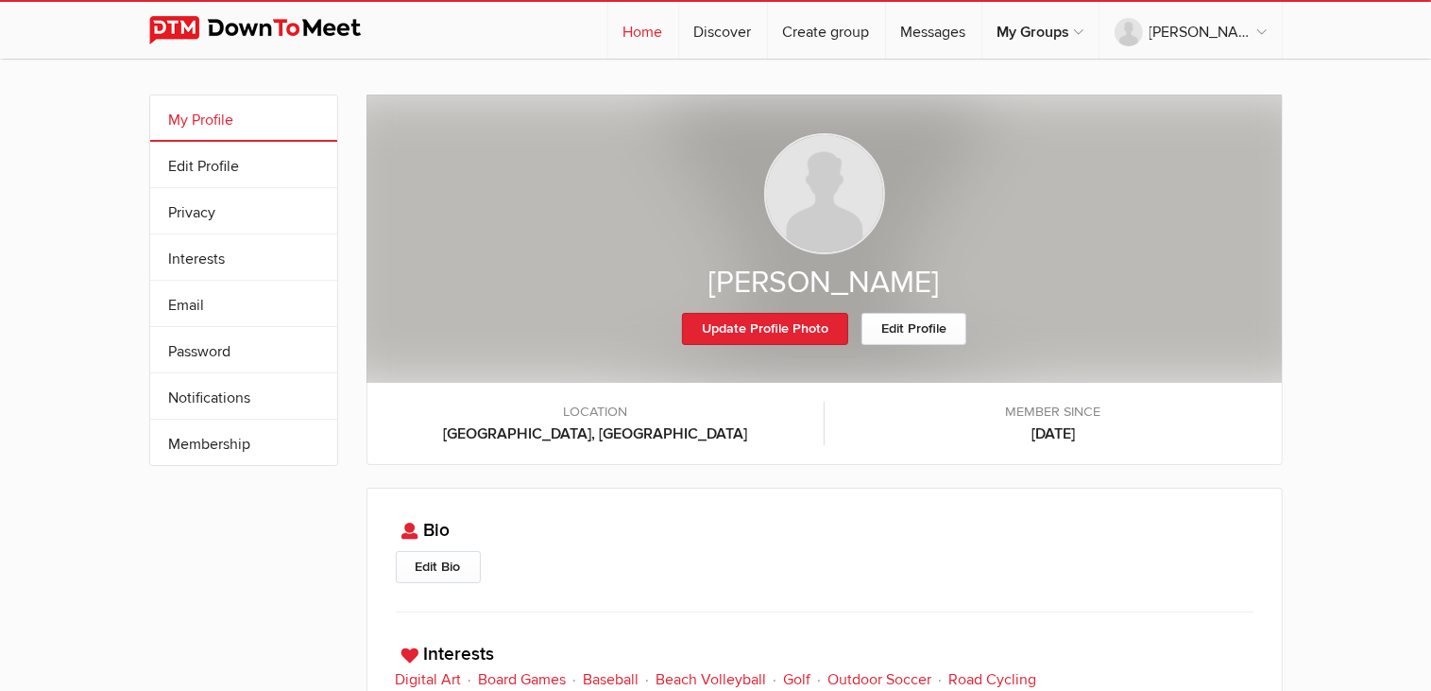
click at [678, 33] on link "Home" at bounding box center [643, 30] width 70 height 57
